Goal: Transaction & Acquisition: Download file/media

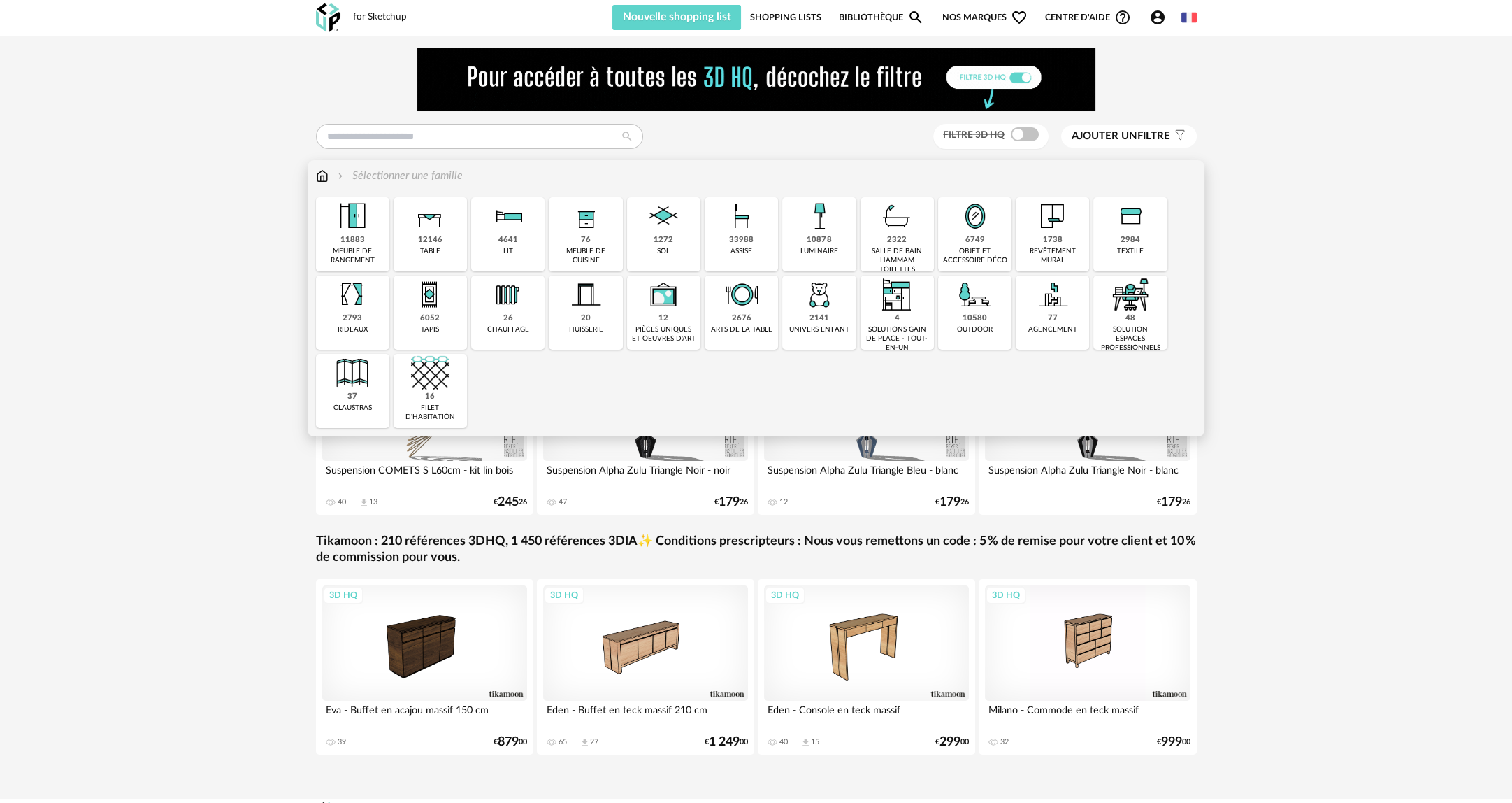
click at [823, 239] on div "10878" at bounding box center [820, 241] width 25 height 11
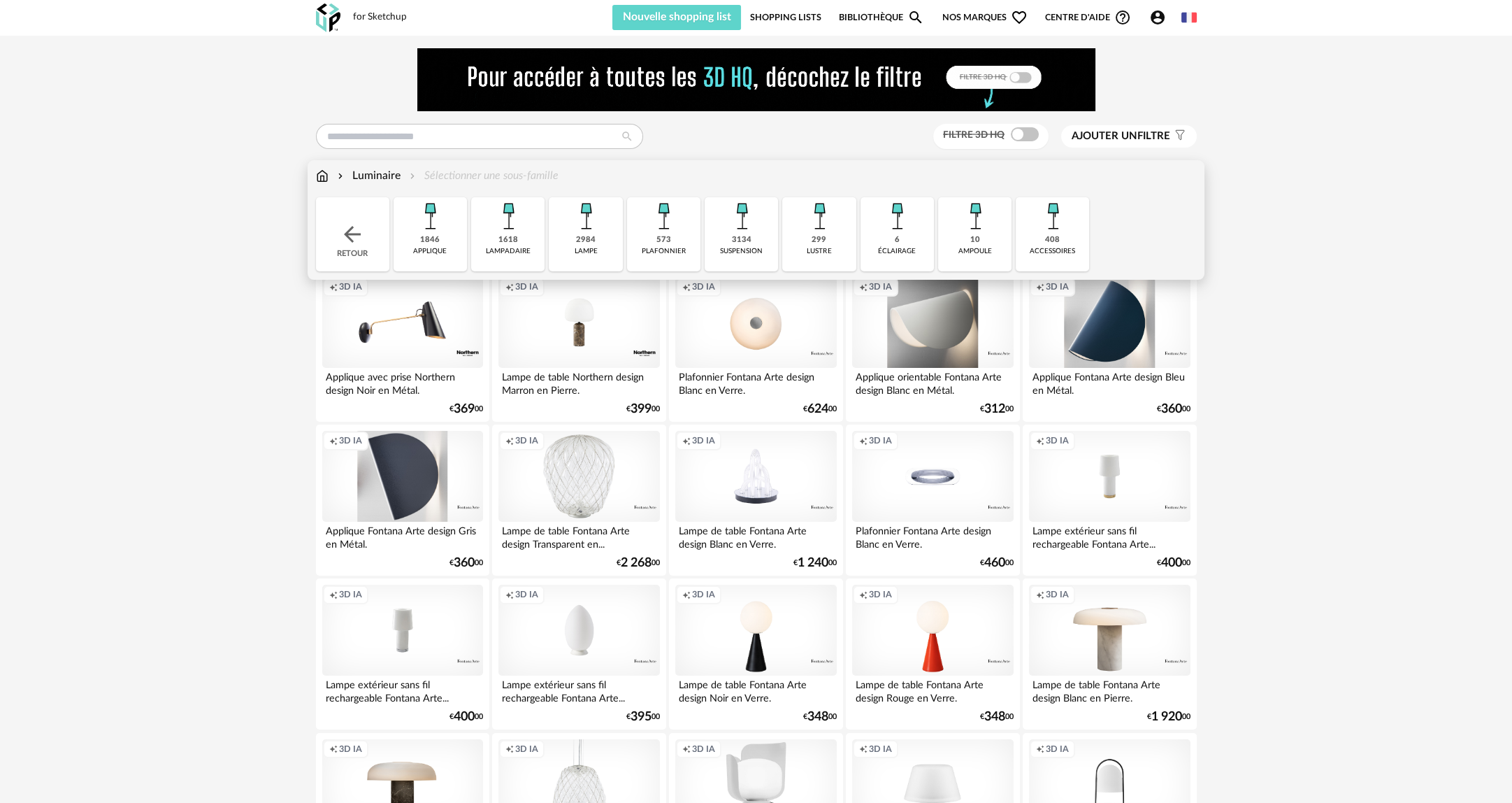
click at [714, 239] on div "3134 suspension" at bounding box center [741, 234] width 74 height 74
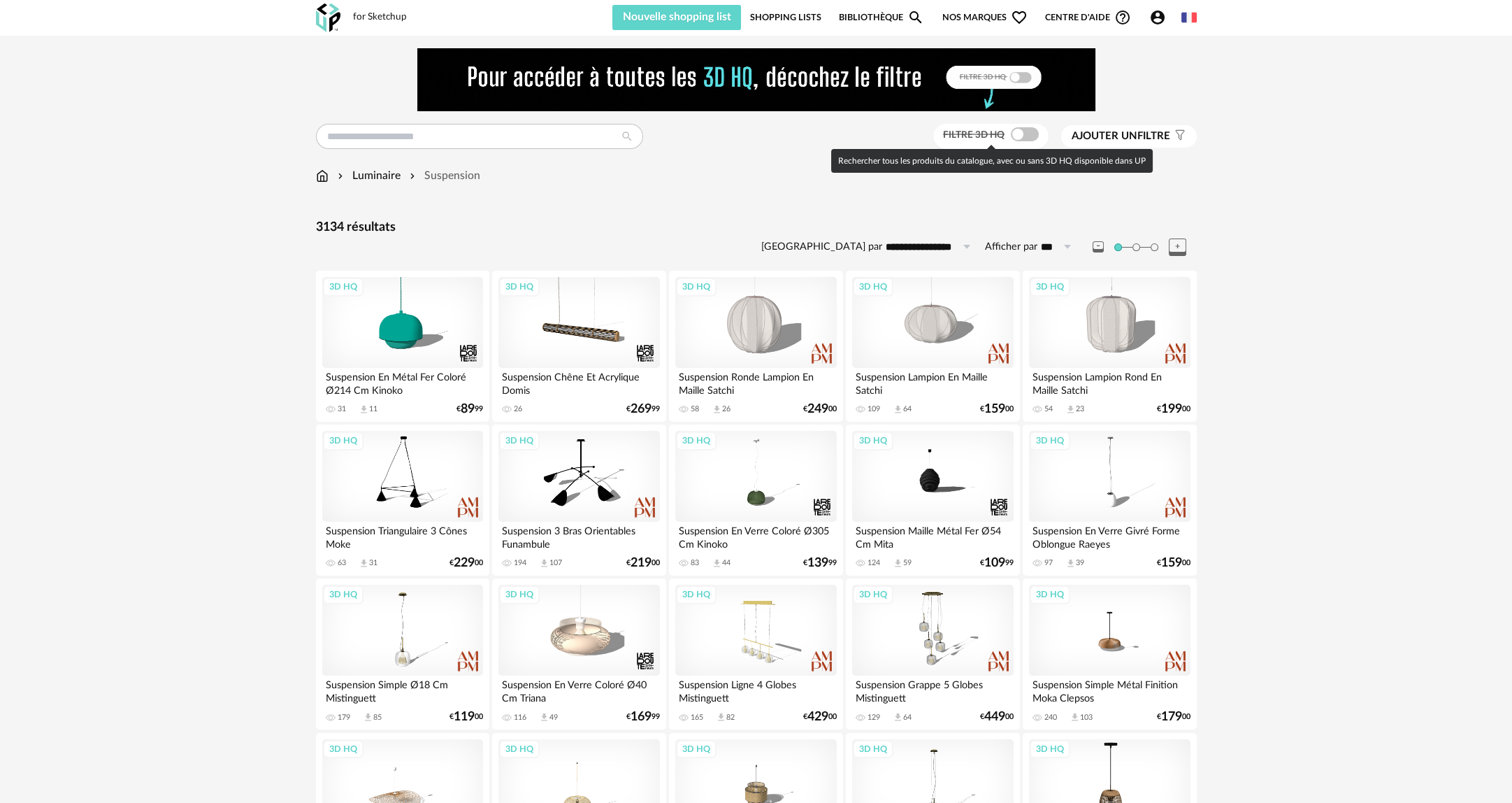
click at [1025, 137] on span at bounding box center [1025, 134] width 28 height 14
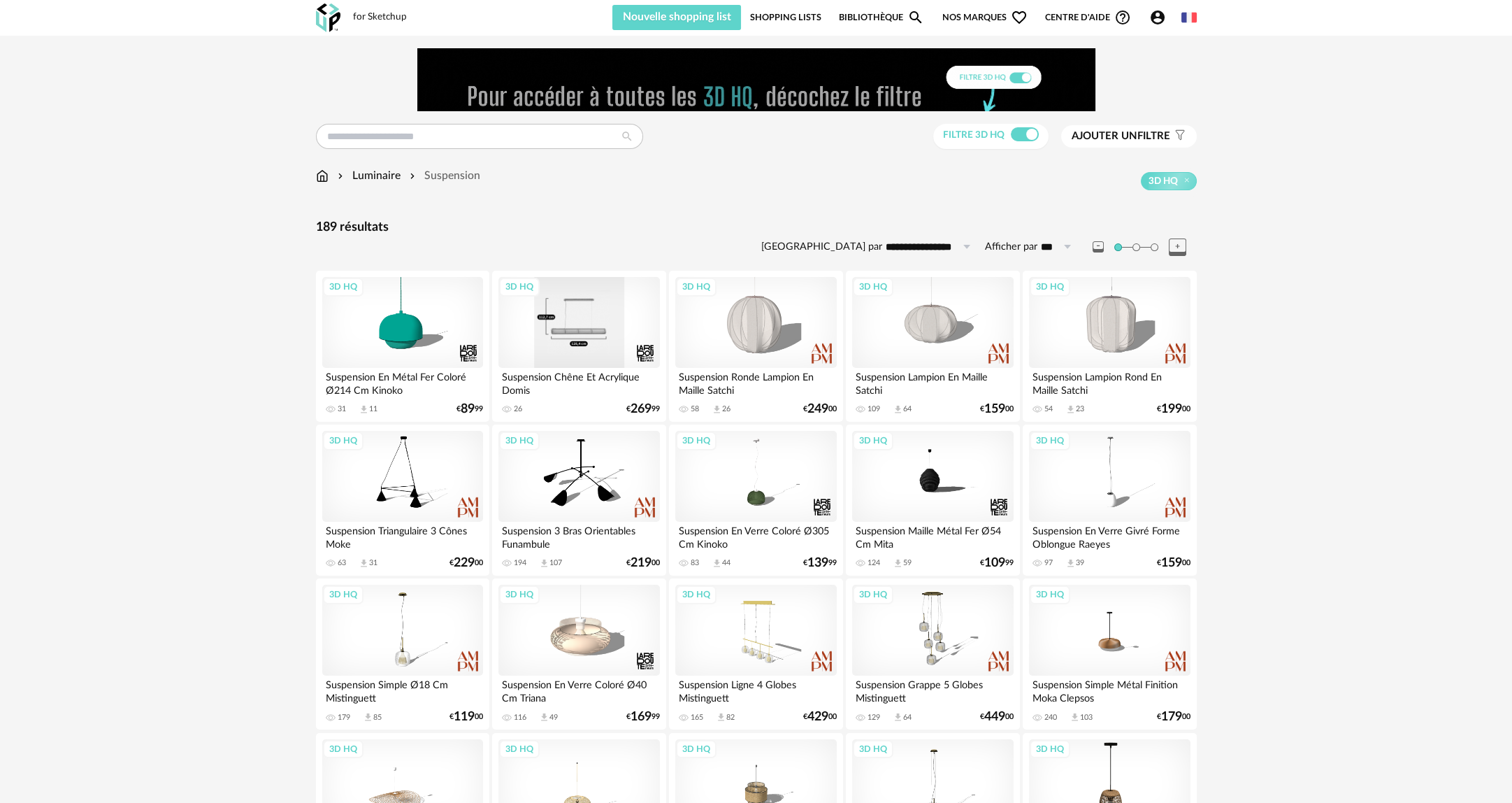
click at [590, 334] on div "3D HQ" at bounding box center [578, 322] width 161 height 91
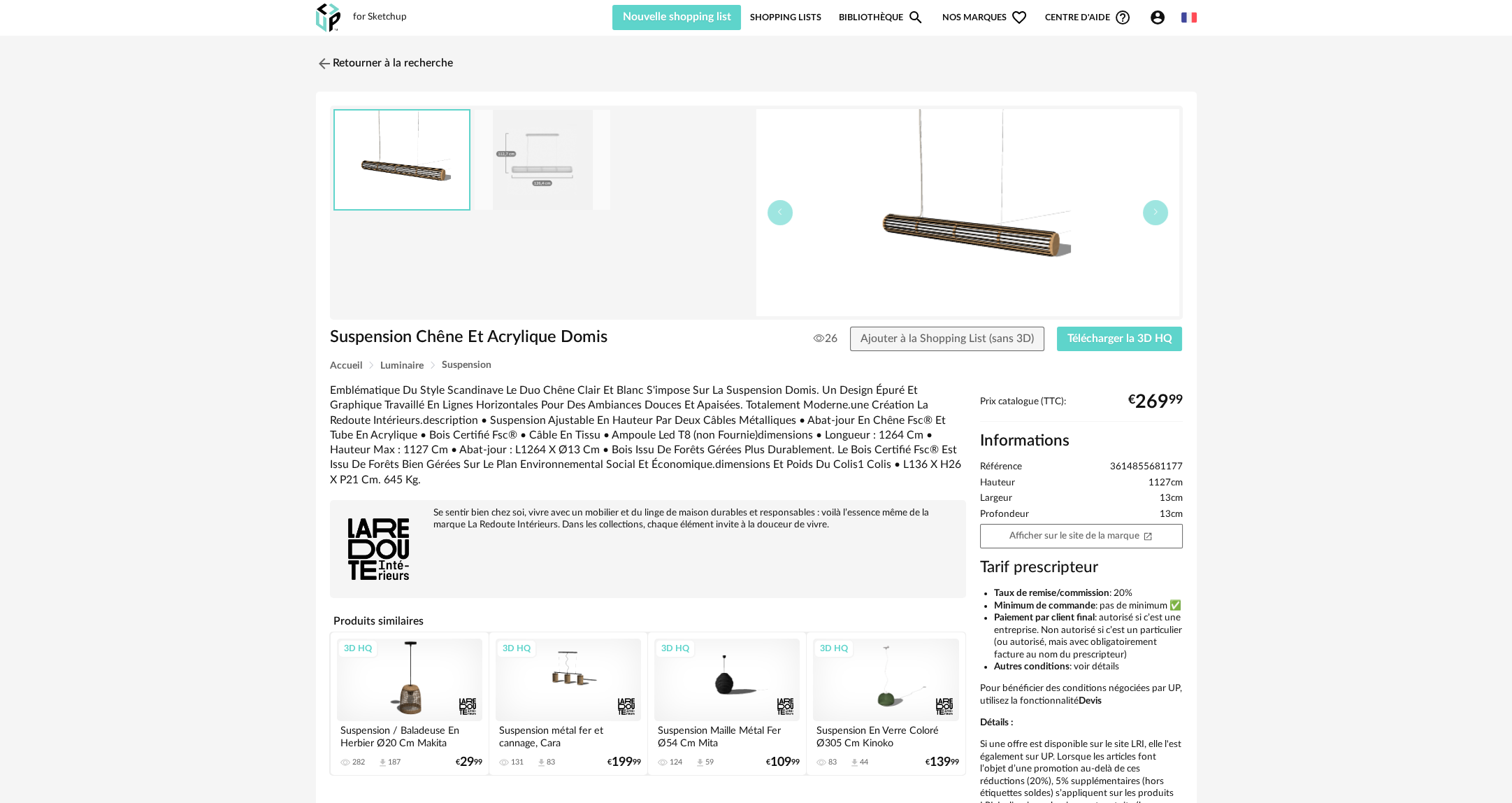
click at [387, 166] on img at bounding box center [402, 159] width 134 height 99
click at [485, 183] on img at bounding box center [542, 160] width 136 height 100
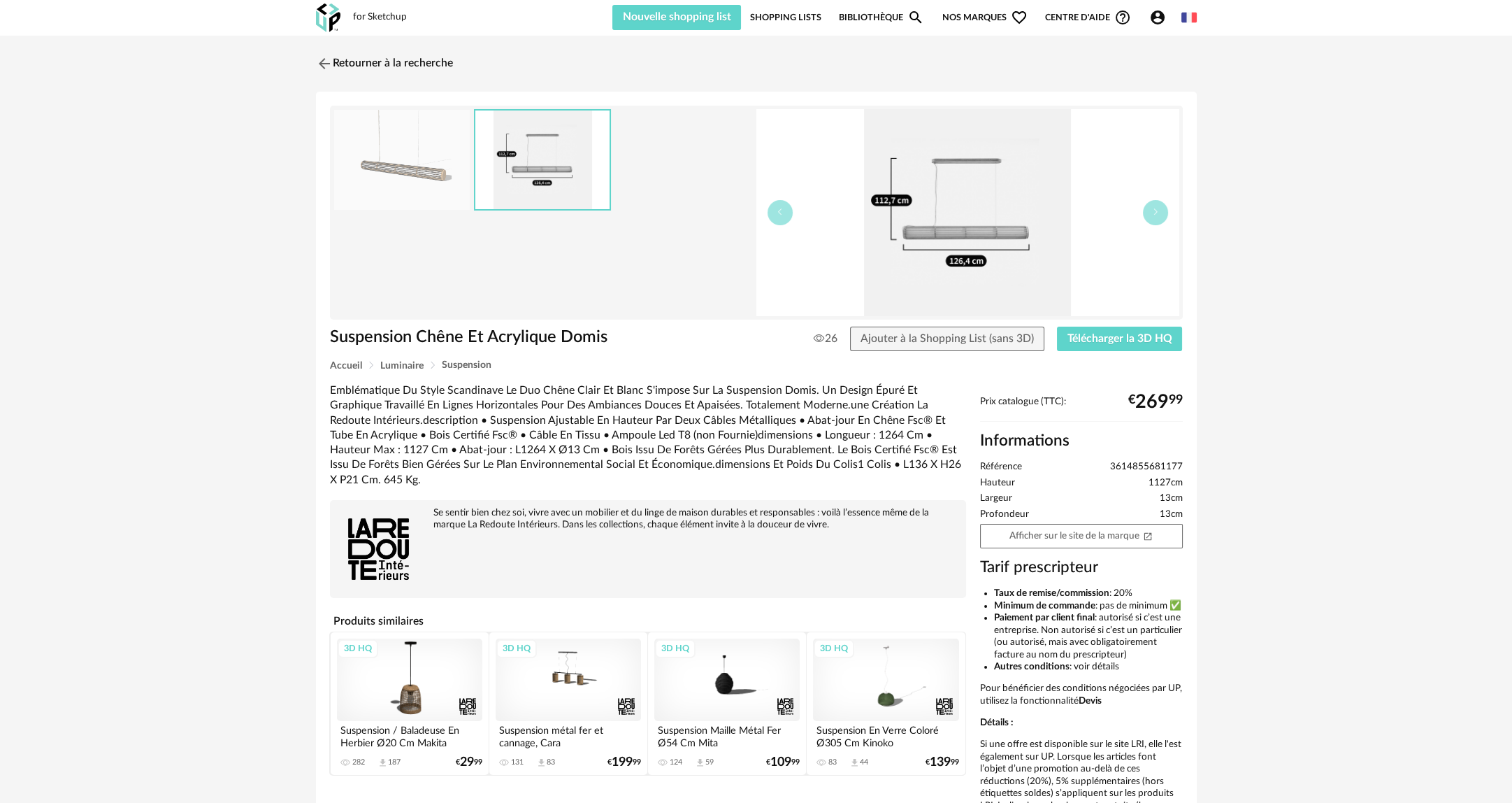
click at [415, 179] on img at bounding box center [402, 160] width 136 height 100
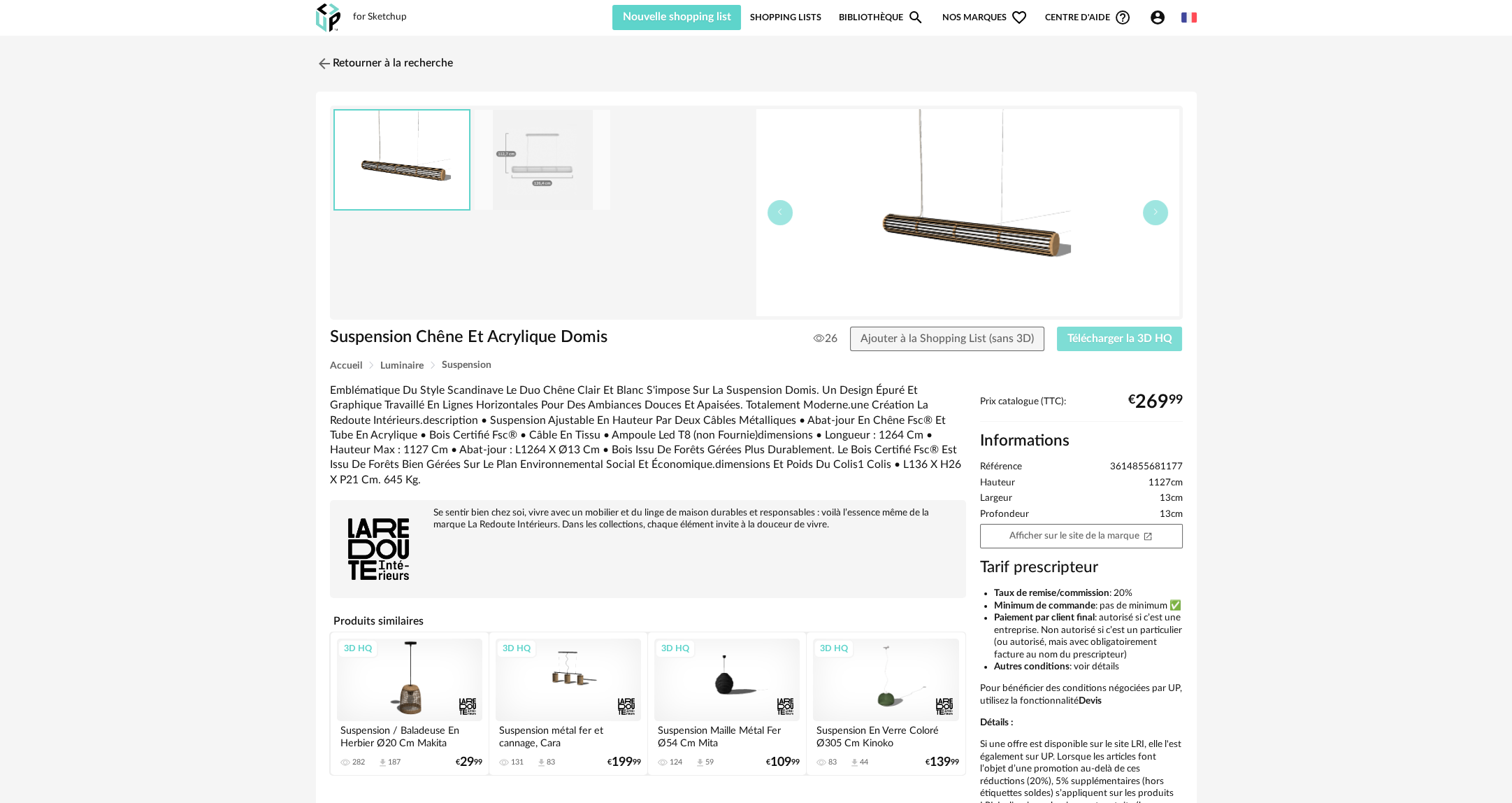
click at [1137, 340] on span "Télécharger la 3D HQ" at bounding box center [1120, 338] width 105 height 11
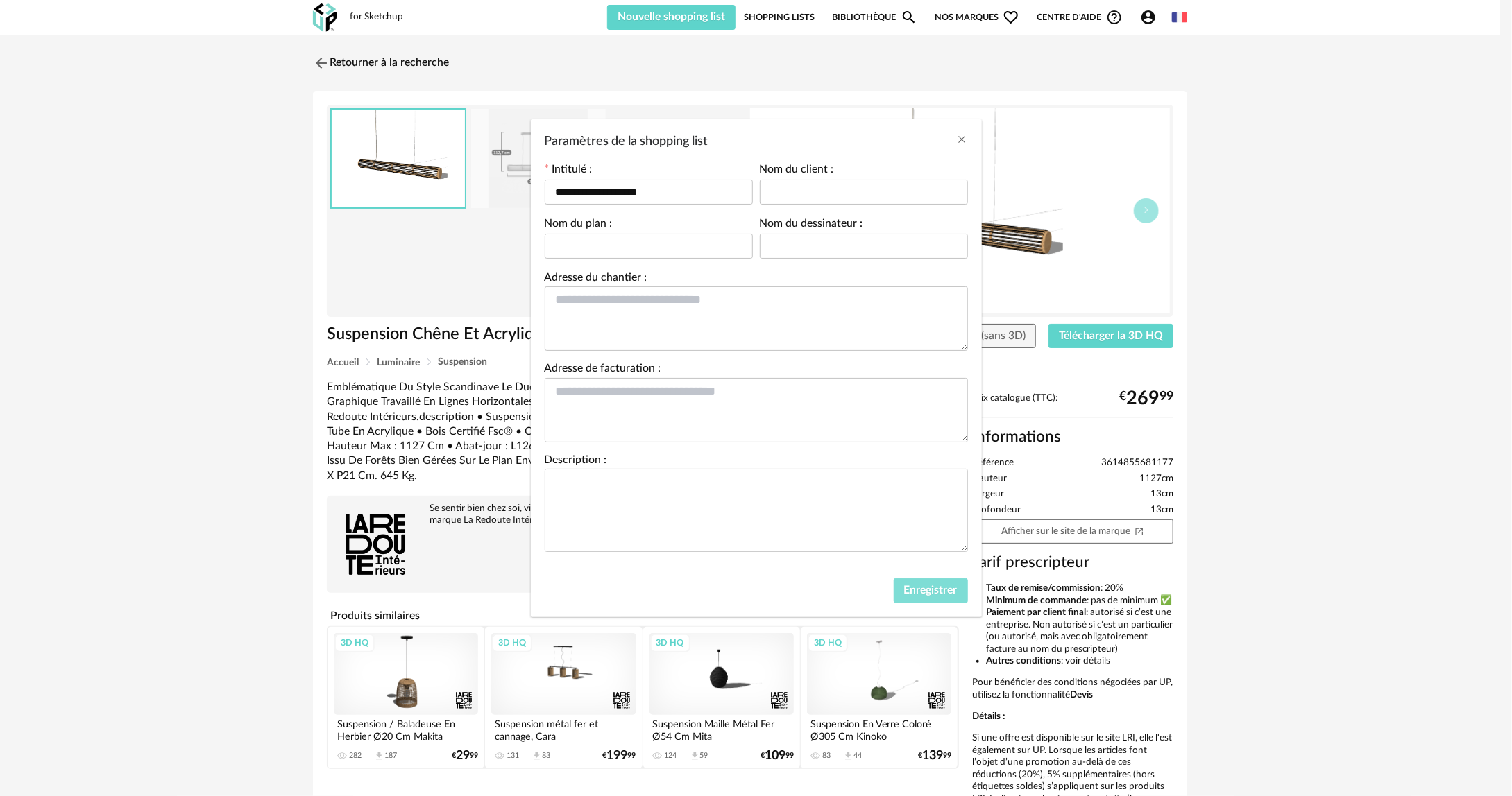
click at [920, 581] on button "Enregistrer" at bounding box center [930, 591] width 74 height 25
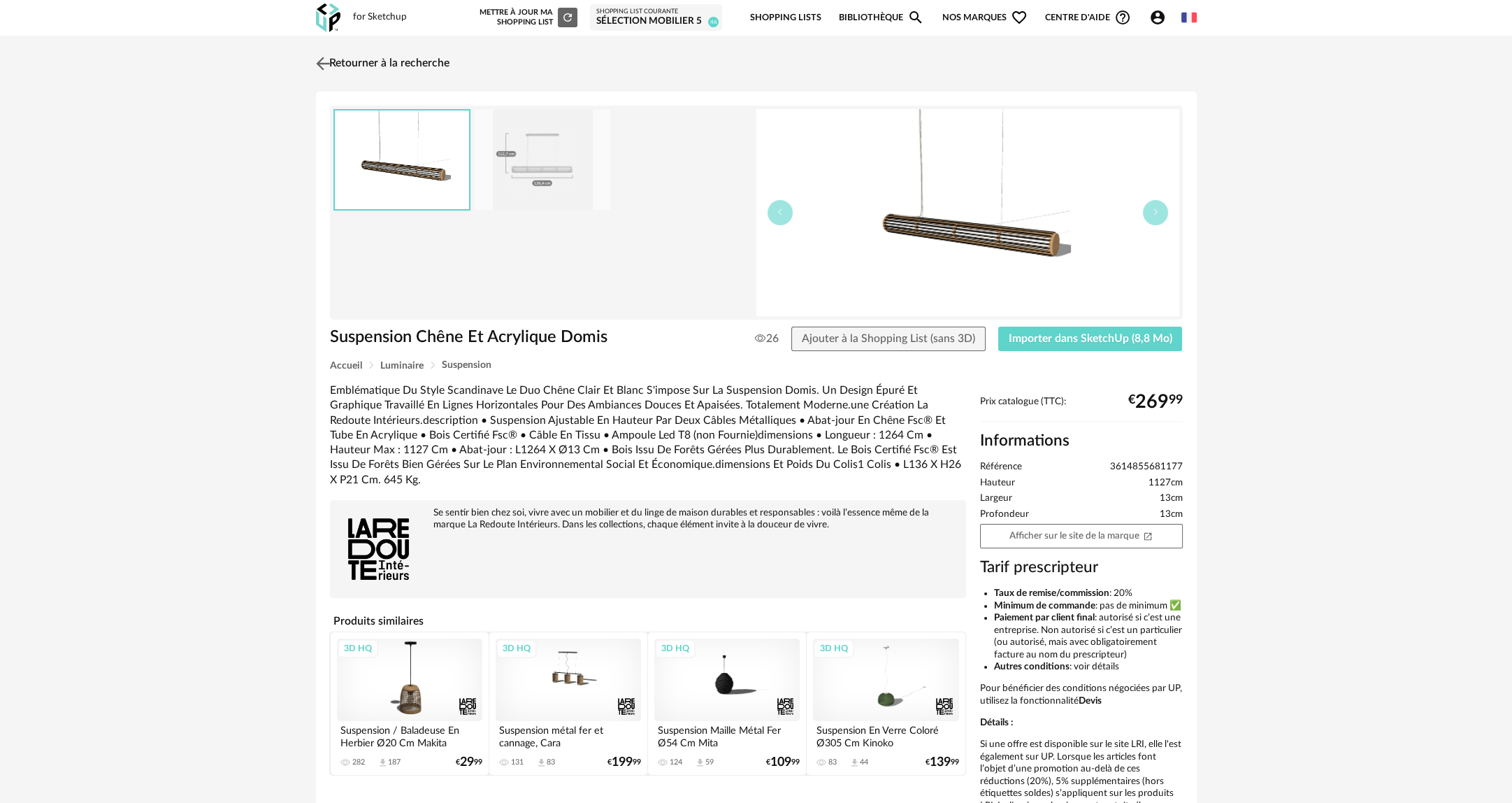
click at [355, 67] on link "Retourner à la recherche" at bounding box center [381, 64] width 137 height 31
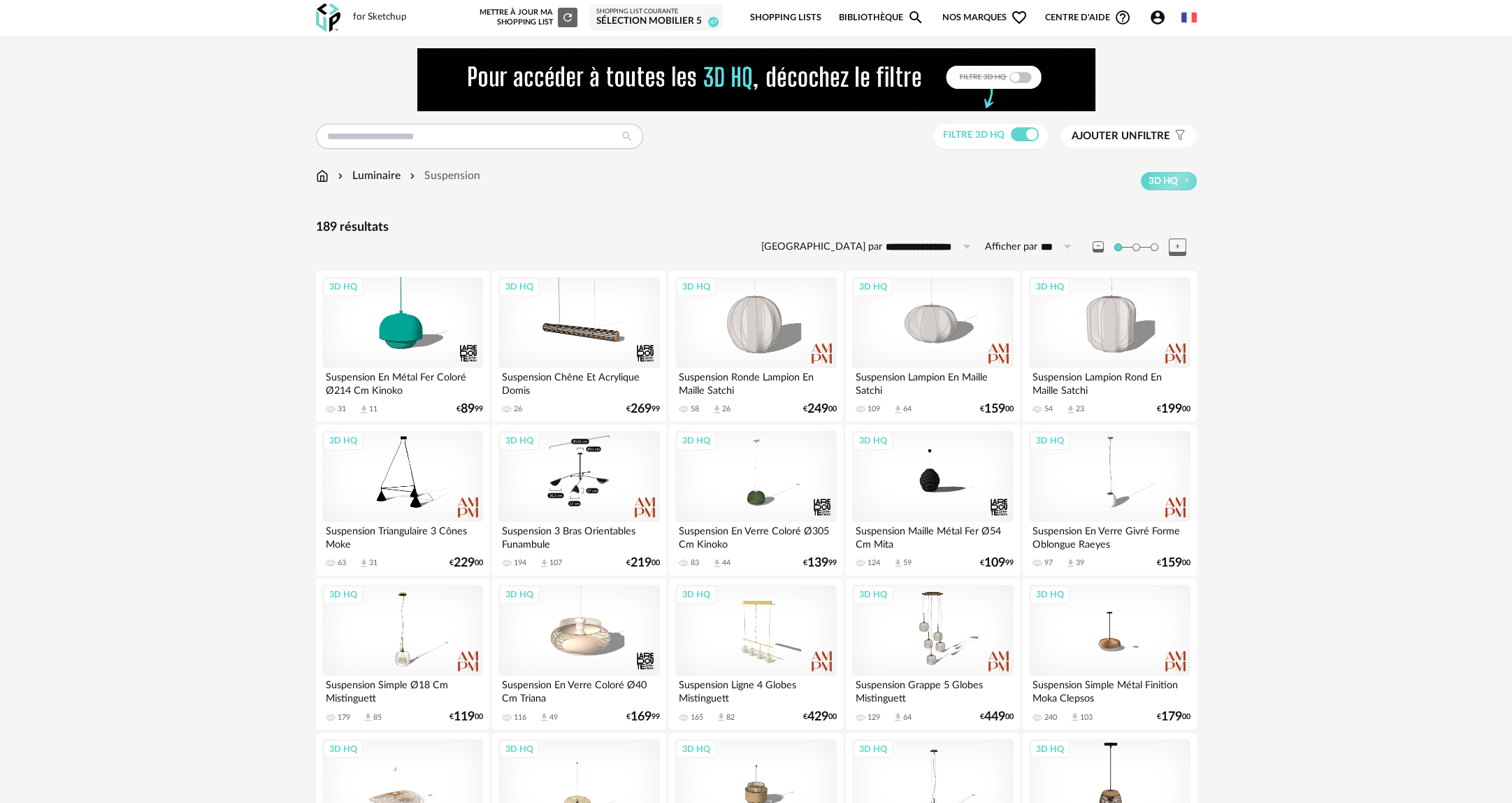
click at [589, 482] on div "3D HQ" at bounding box center [578, 476] width 161 height 91
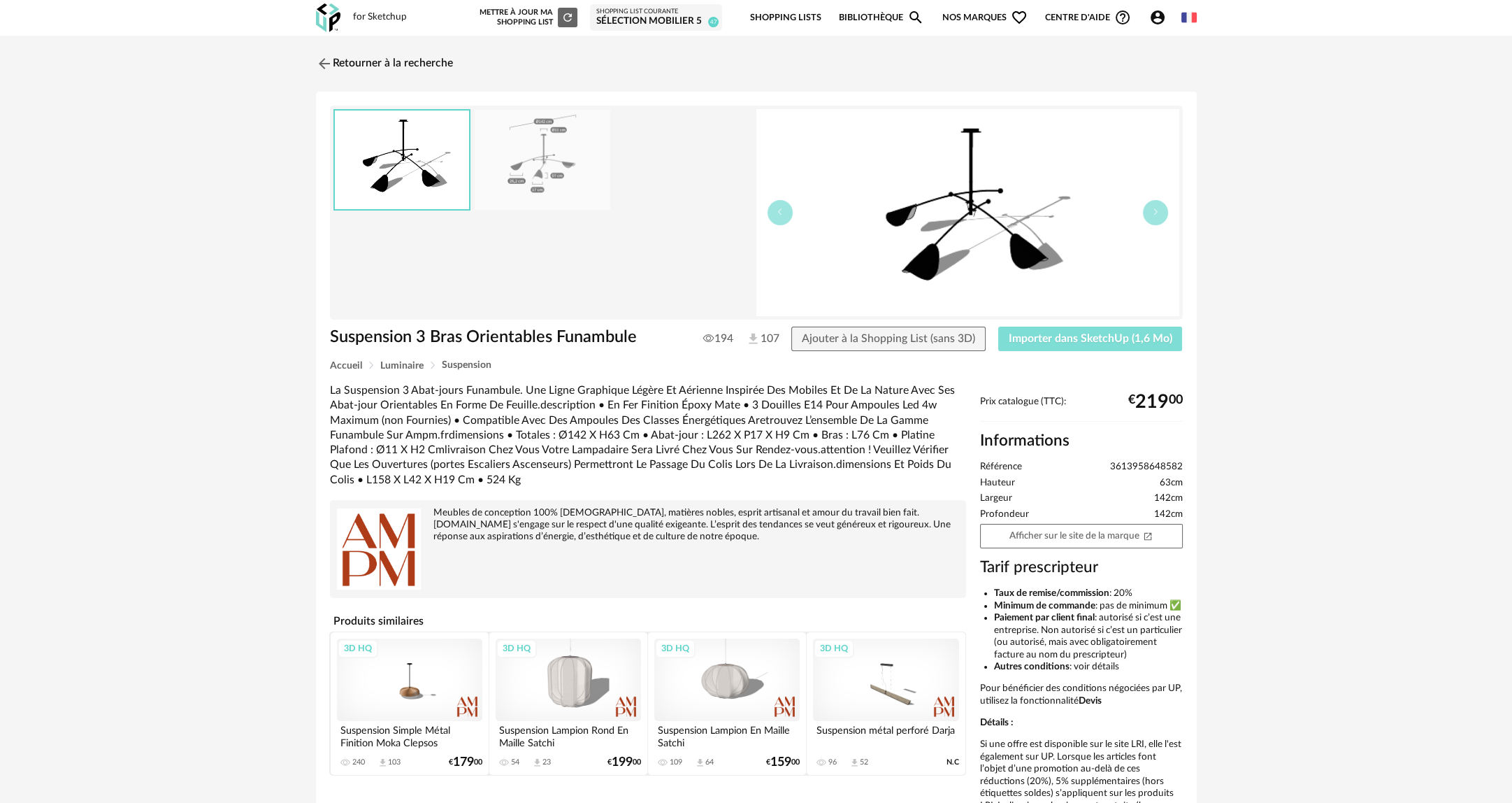
click at [1092, 339] on span "Importer dans SketchUp (1,6 Mo)" at bounding box center [1090, 338] width 164 height 11
click at [341, 70] on link "Retourner à la recherche" at bounding box center [381, 64] width 137 height 31
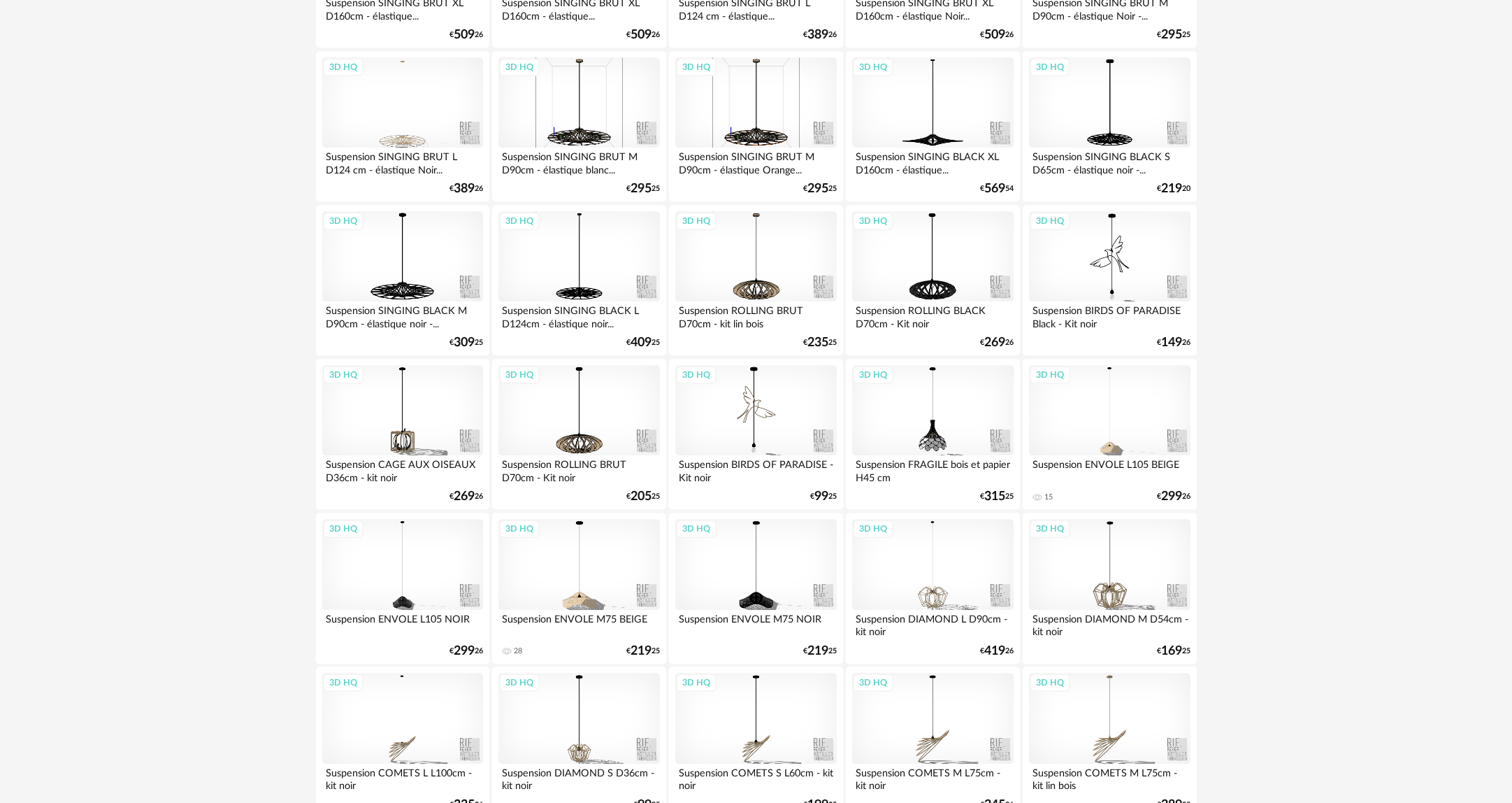
scroll to position [2637, 0]
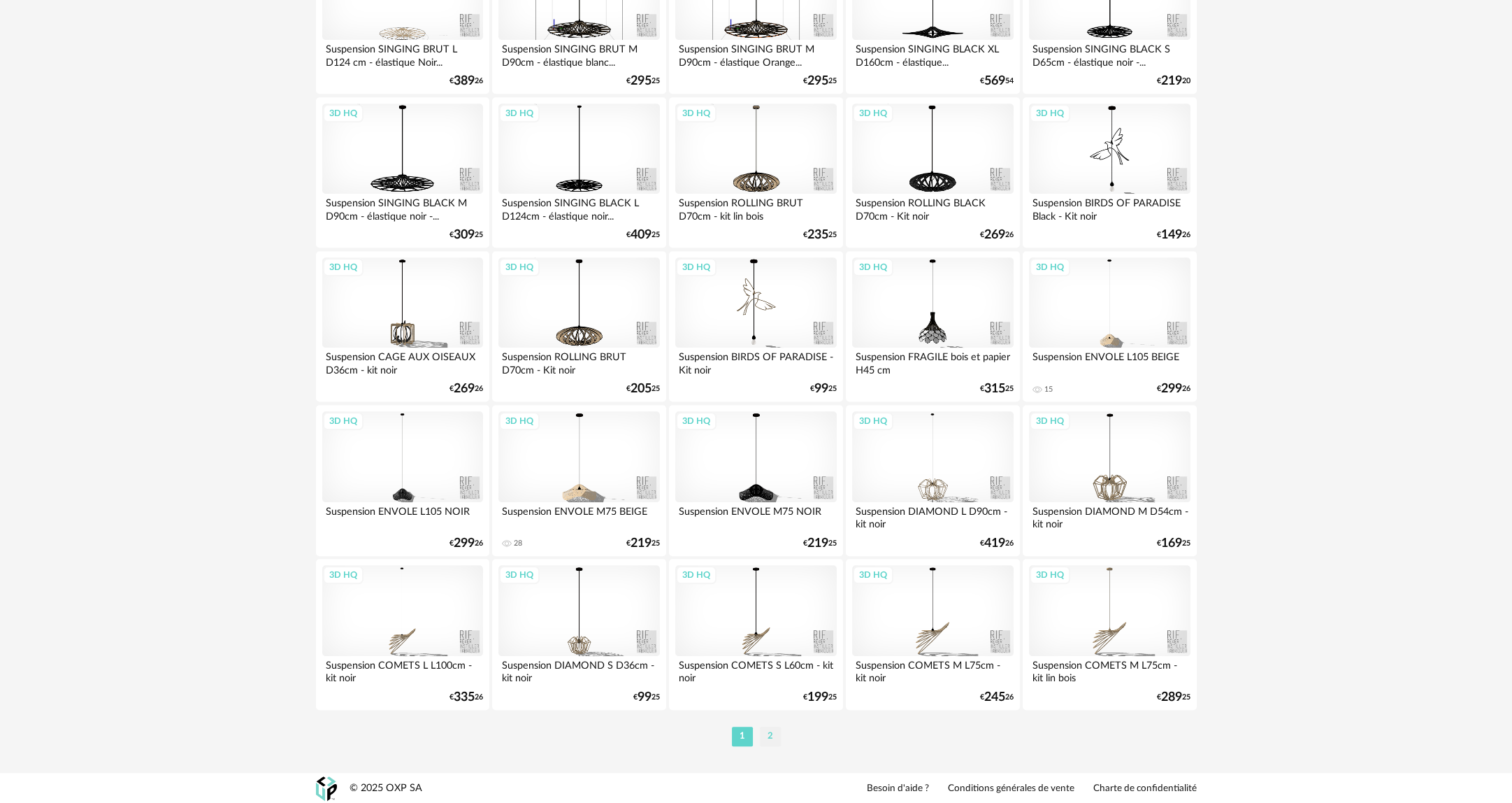
click at [773, 733] on li "2" at bounding box center [770, 736] width 21 height 19
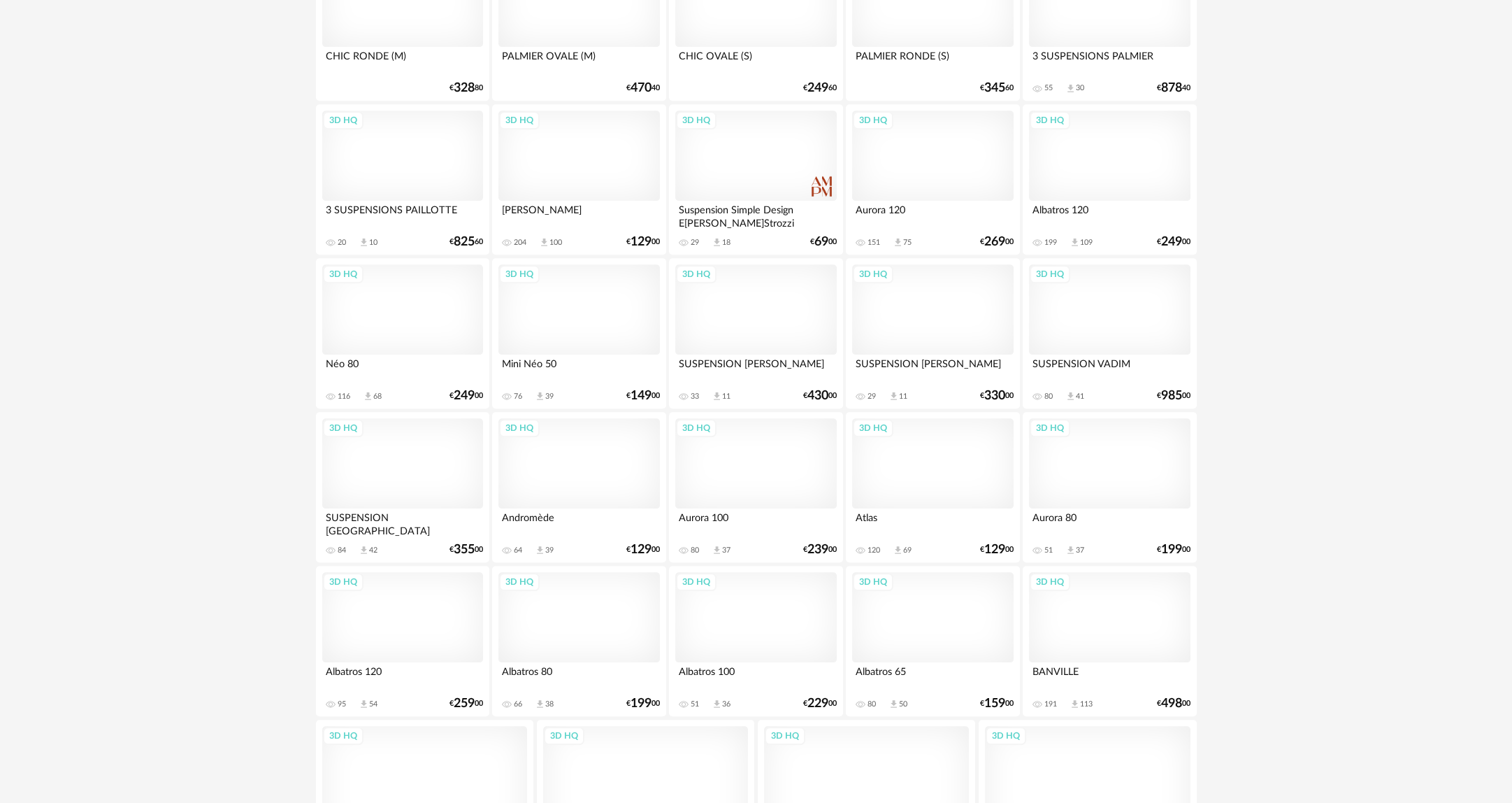
scroll to position [2355, 0]
